Goal: Check status: Check status

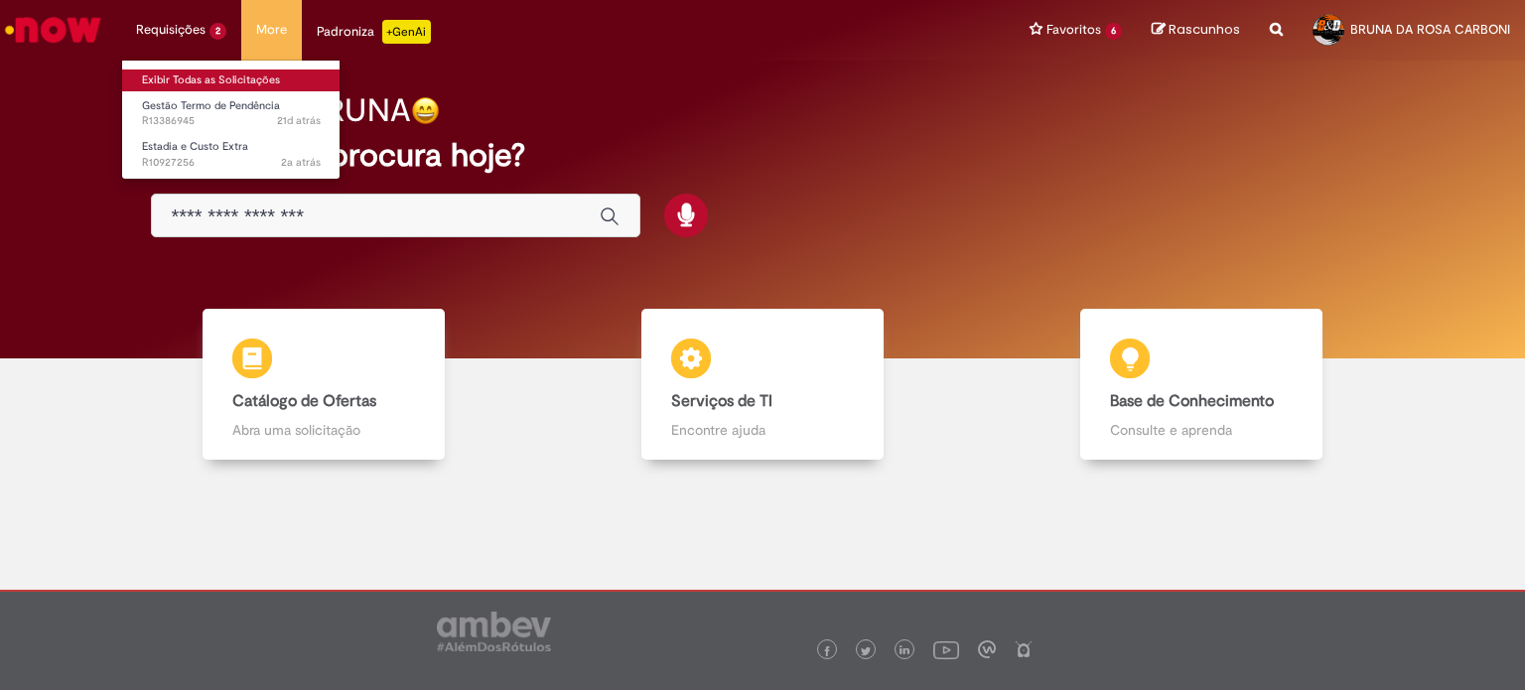
click at [179, 75] on link "Exibir Todas as Solicitações" at bounding box center [231, 81] width 218 height 22
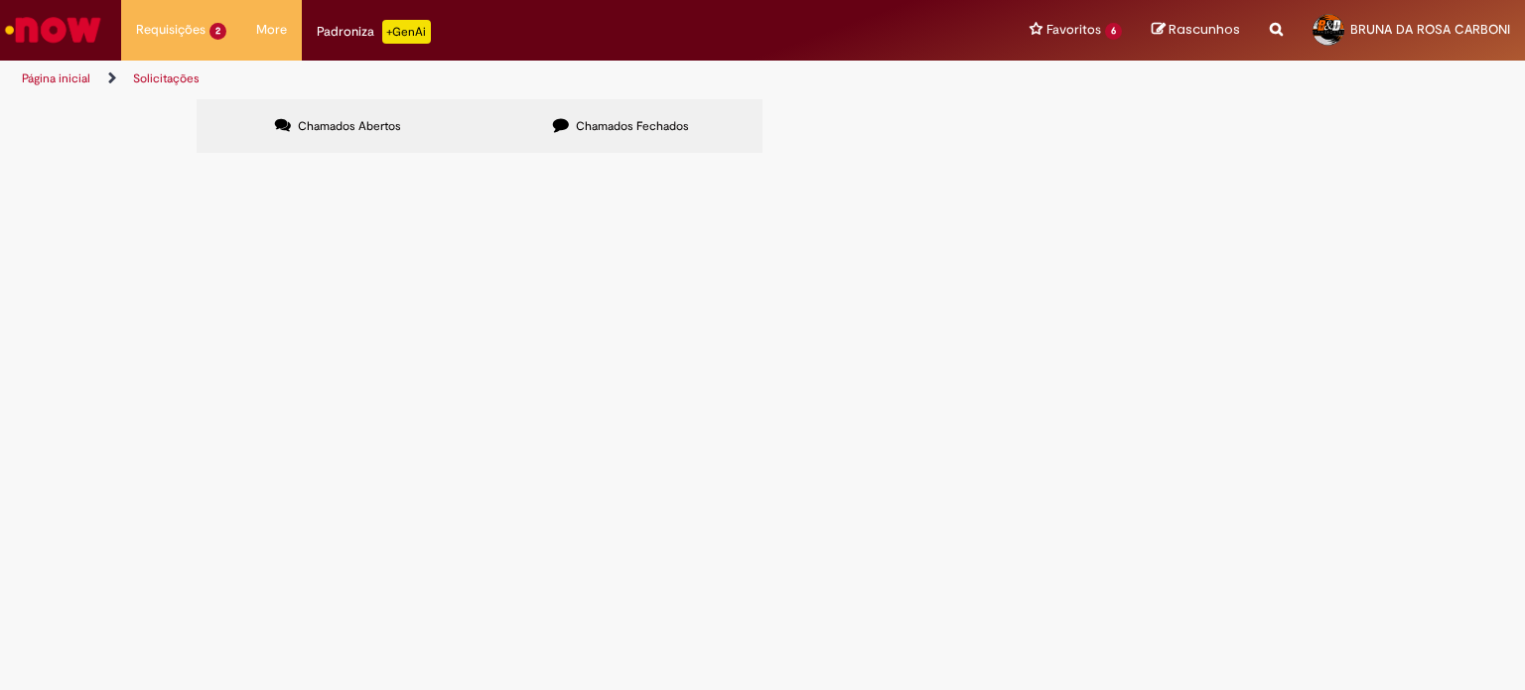
click at [596, 133] on span "Chamados Fechados" at bounding box center [632, 126] width 113 height 16
click at [339, 135] on label "Chamados Abertos" at bounding box center [338, 126] width 283 height 54
click at [0, 0] on span "Boa tarde! Segue Termo de Pendencias até dia 08/08/2025. Tem alguns CT-es que f…" at bounding box center [0, 0] width 0 height 0
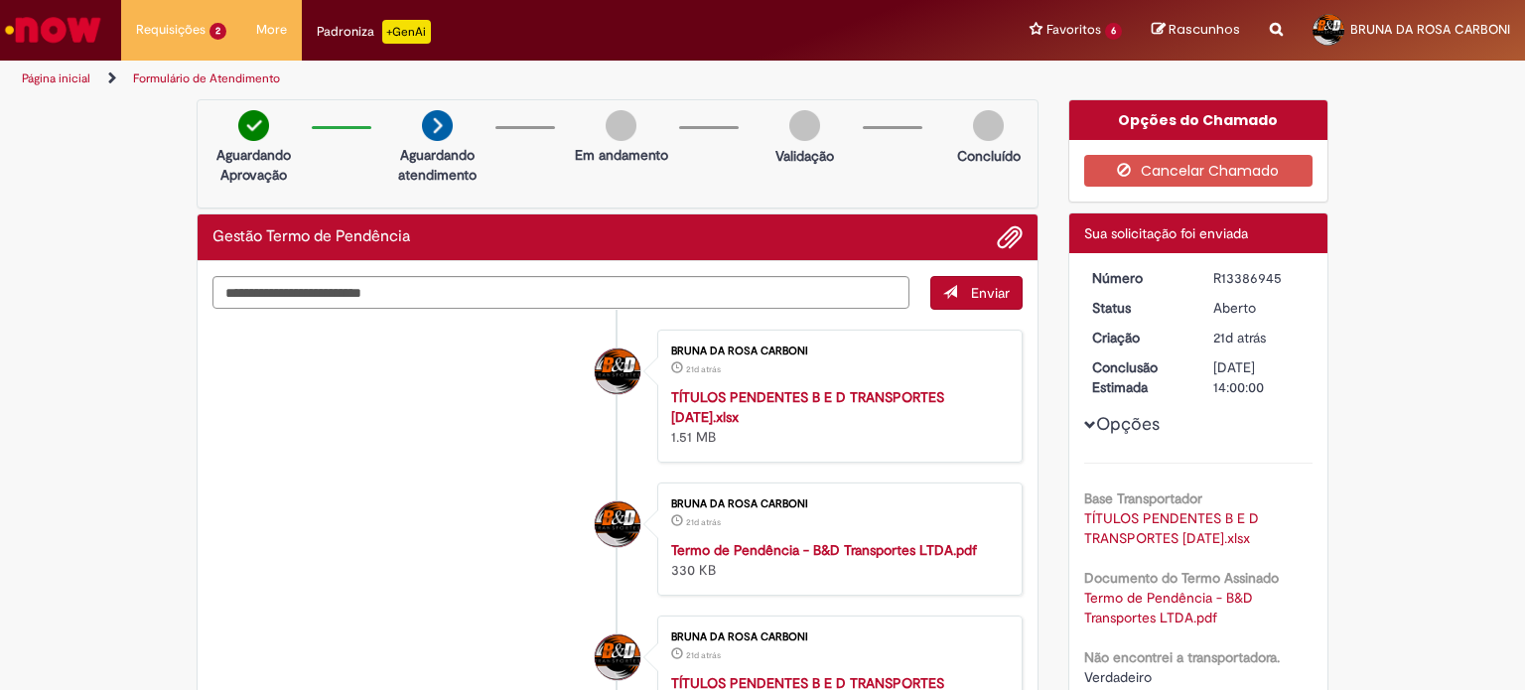
click at [80, 31] on img "Ir para a Homepage" at bounding box center [53, 30] width 102 height 40
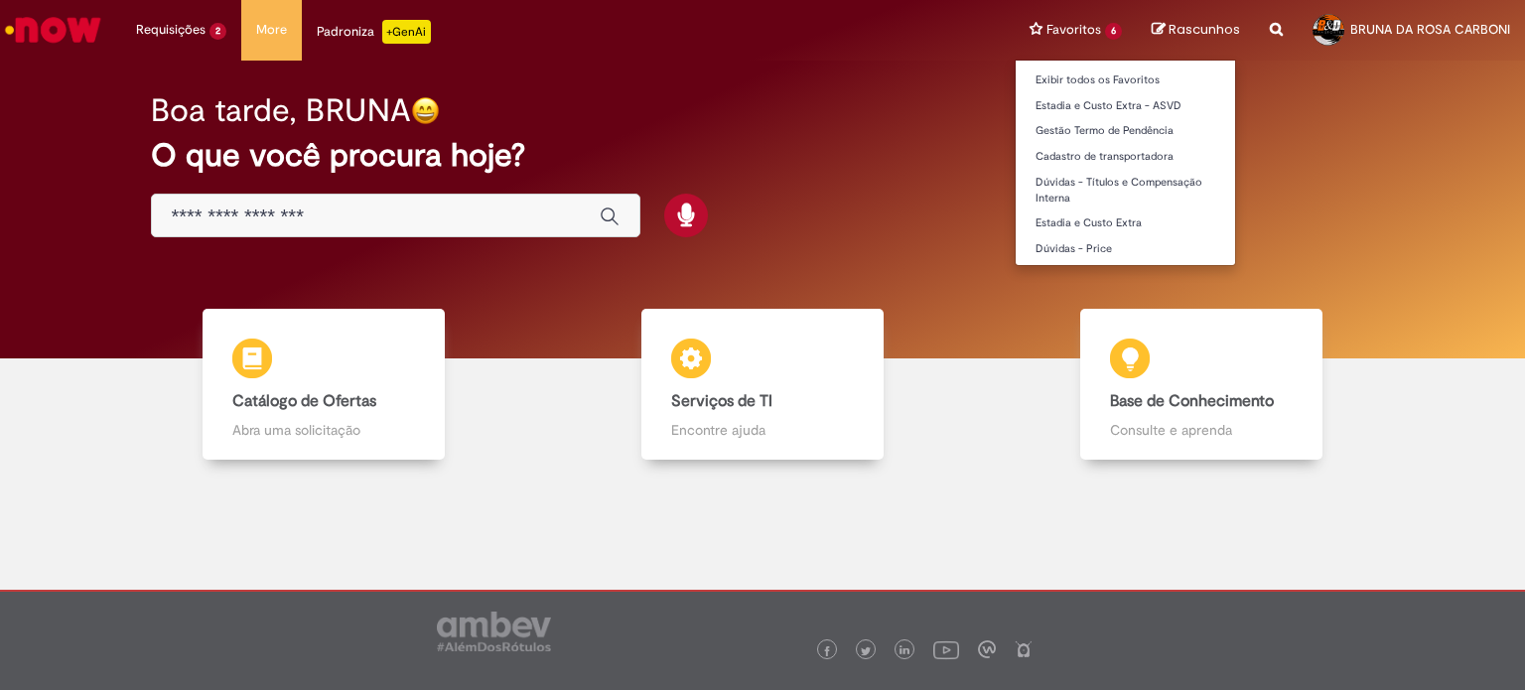
click at [1112, 30] on li "Favoritos 6 Exibir todos os Favoritos Estadia e Custo Extra - ASVD Gestão Termo…" at bounding box center [1076, 30] width 122 height 60
